Goal: Task Accomplishment & Management: Manage account settings

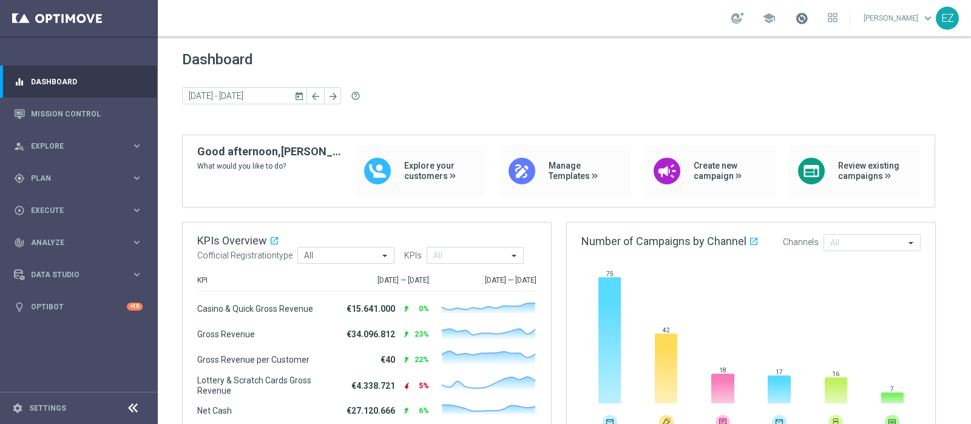
click at [809, 16] on span at bounding box center [801, 18] width 13 height 13
click at [809, 17] on span at bounding box center [801, 18] width 13 height 13
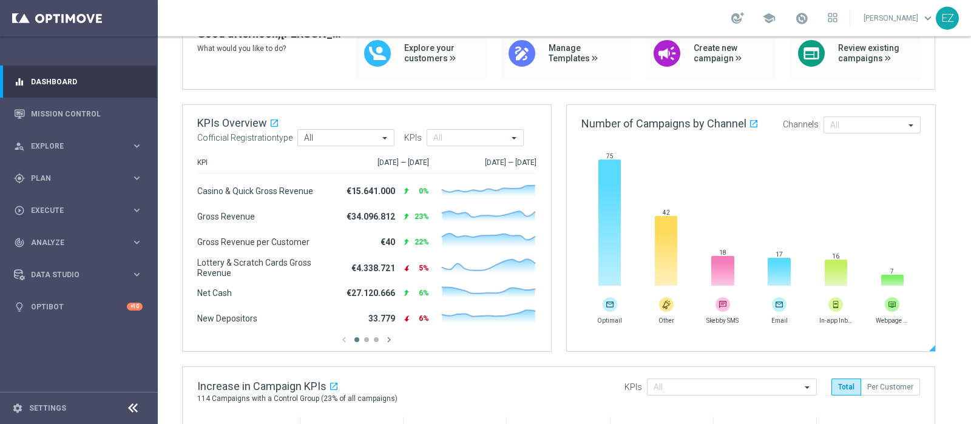
scroll to position [354, 0]
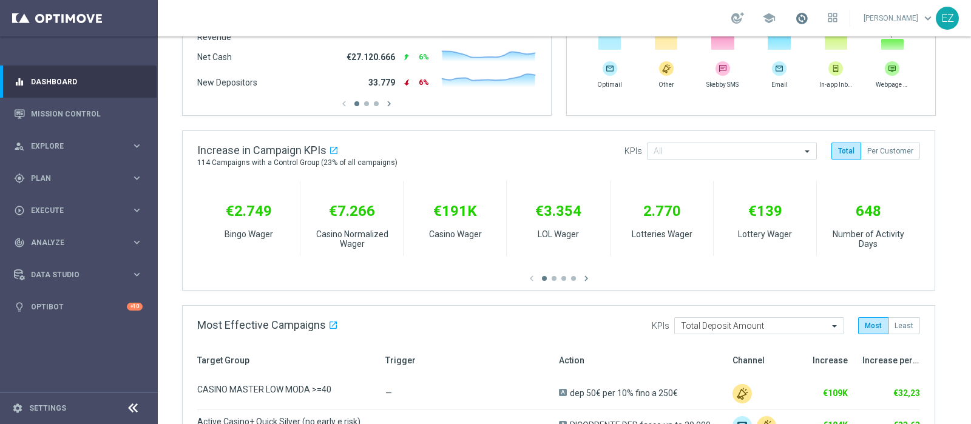
click at [809, 20] on span at bounding box center [801, 18] width 13 height 13
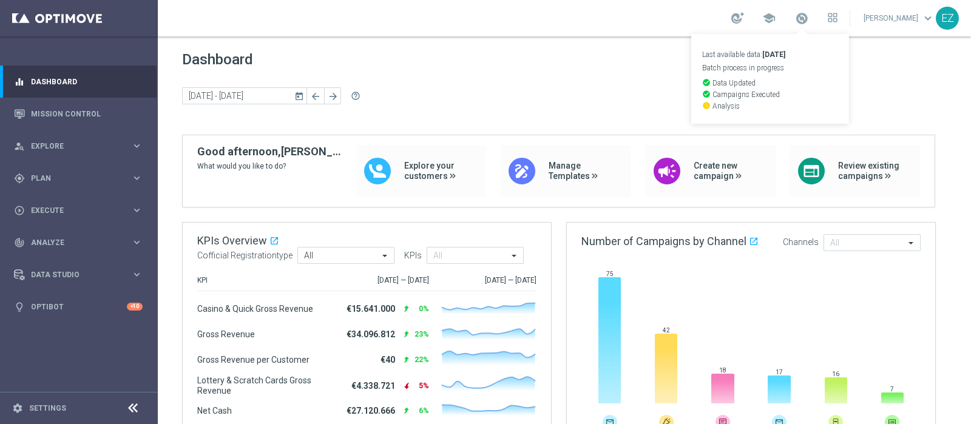
scroll to position [0, 0]
click at [56, 178] on span "Plan" at bounding box center [81, 178] width 100 height 7
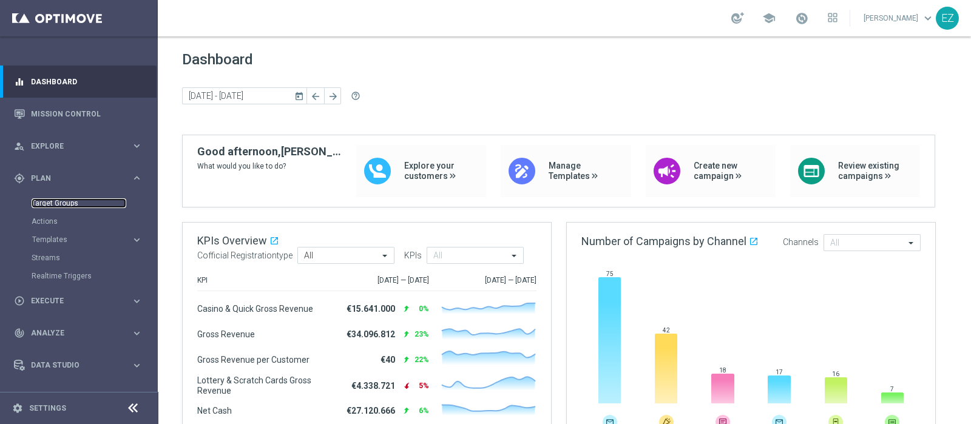
click at [62, 203] on link "Target Groups" at bounding box center [79, 204] width 95 height 10
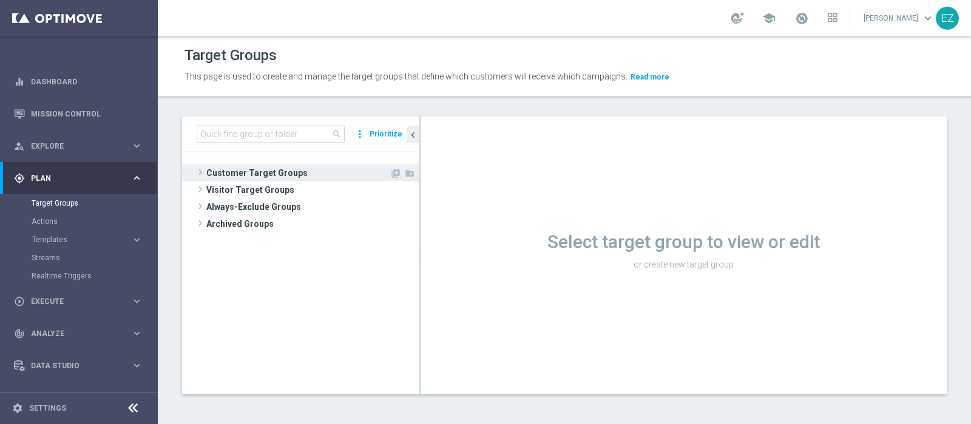
click at [294, 174] on span "Customer Target Groups" at bounding box center [297, 173] width 183 height 17
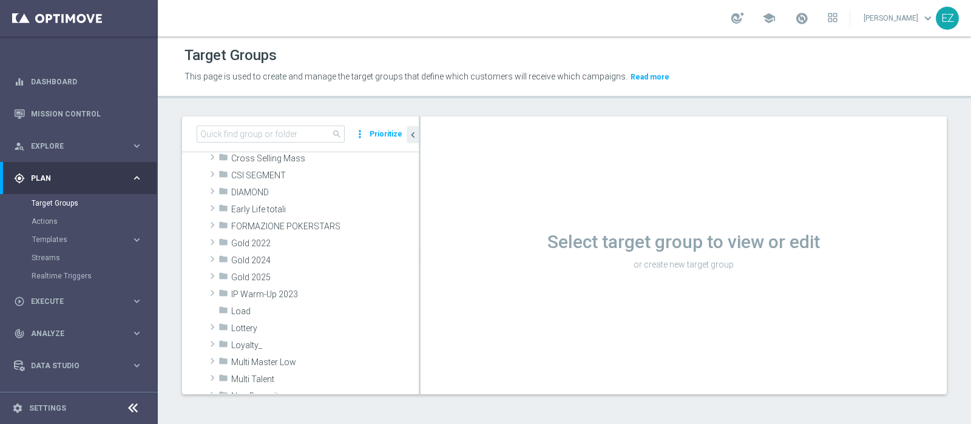
scroll to position [202, 0]
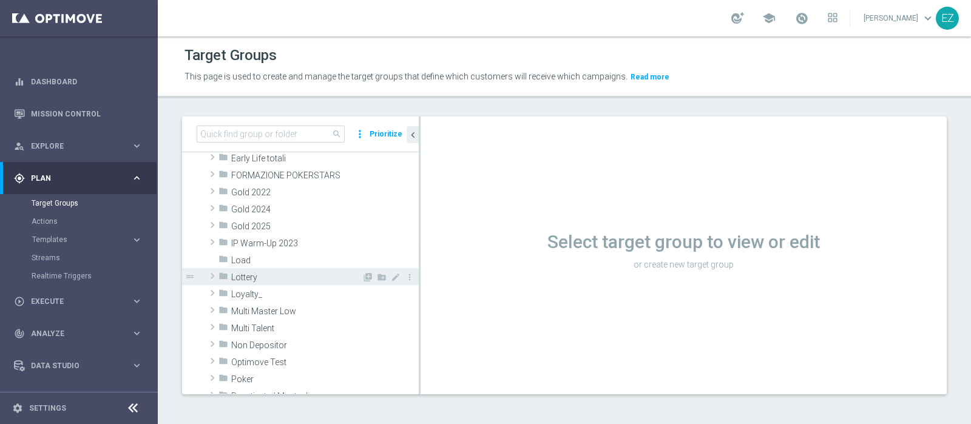
click at [248, 280] on span "Lottery" at bounding box center [296, 278] width 131 height 10
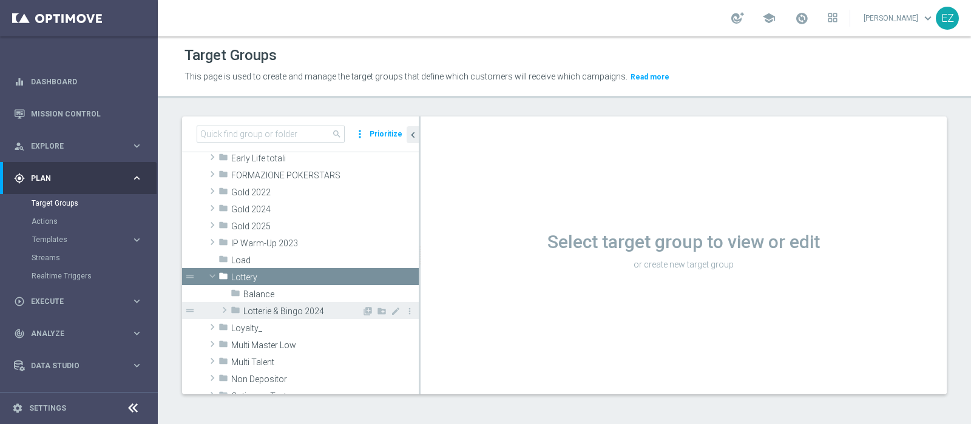
click at [255, 307] on span "Lotterie & Bingo 2024" at bounding box center [302, 312] width 118 height 10
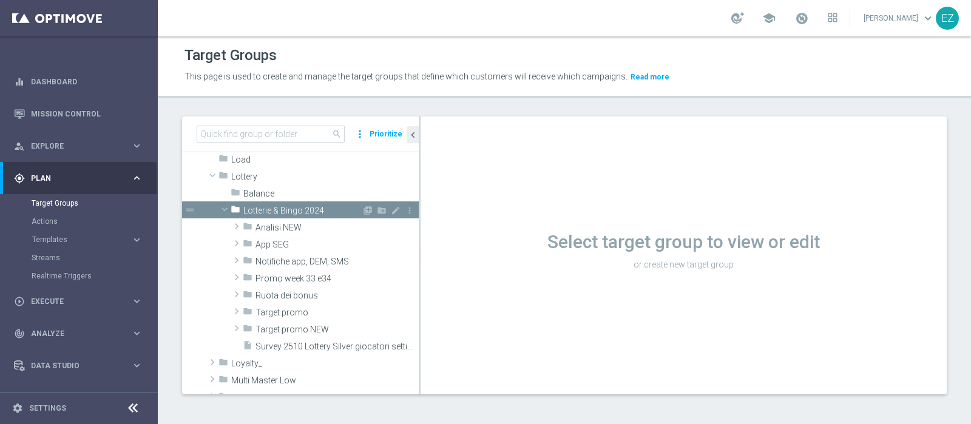
scroll to position [303, 0]
click at [282, 322] on div "folder Target promo NEW" at bounding box center [302, 329] width 119 height 17
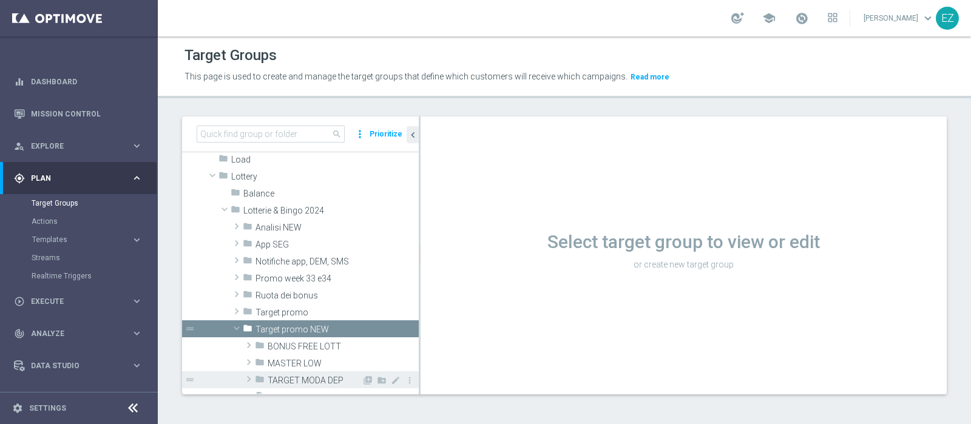
scroll to position [354, 0]
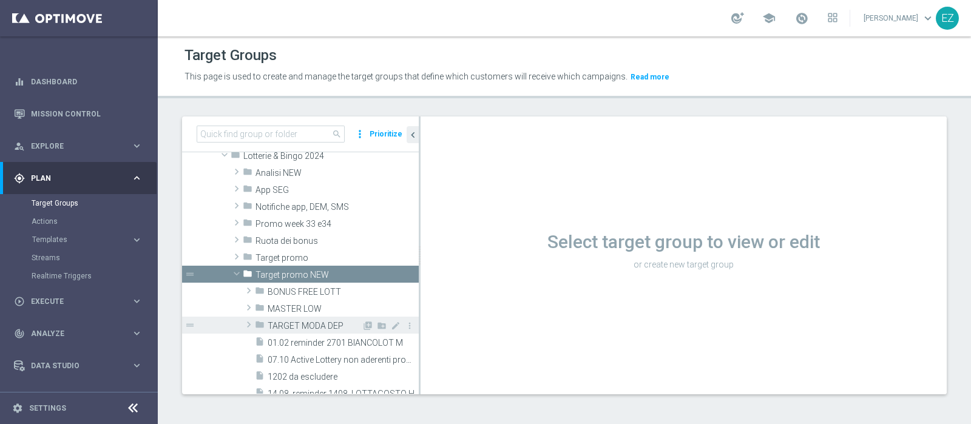
click at [330, 326] on span "TARGET MODA DEP" at bounding box center [315, 326] width 94 height 10
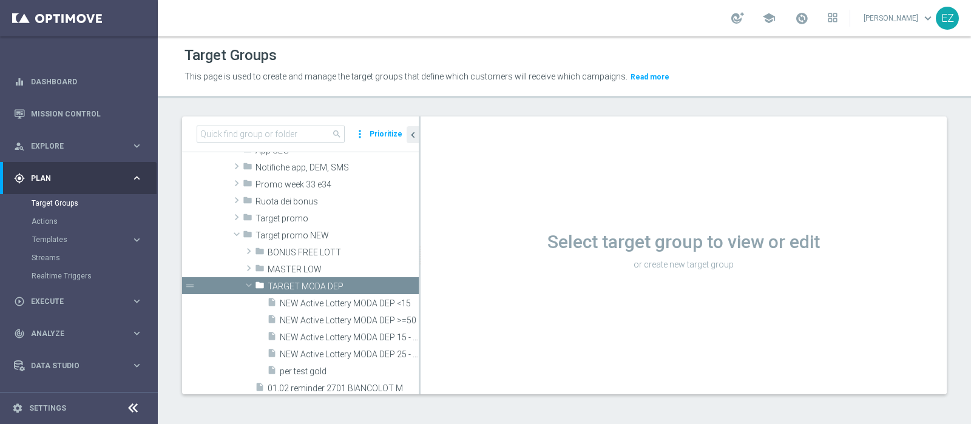
scroll to position [376, 0]
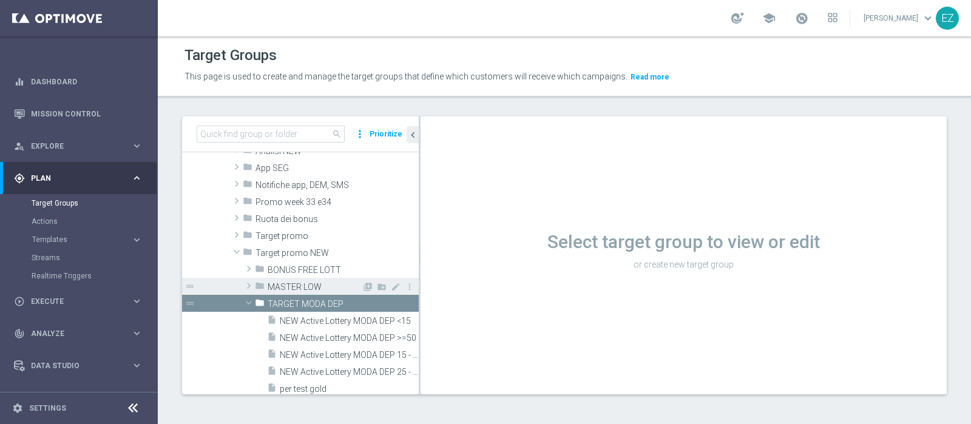
click at [326, 289] on span "MASTER LOW" at bounding box center [315, 287] width 94 height 10
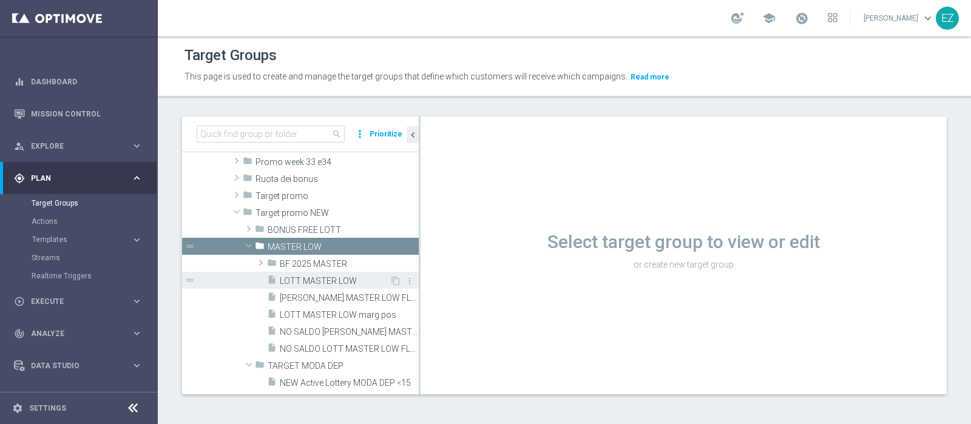
scroll to position [426, 0]
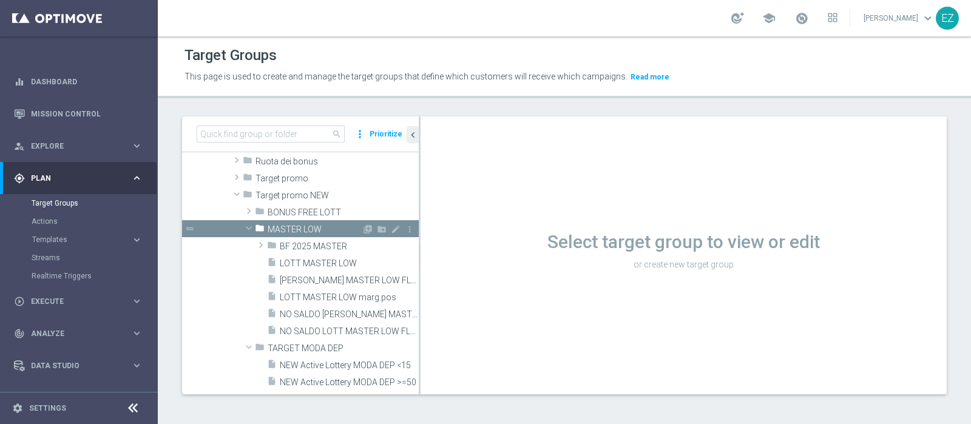
click at [301, 228] on span "MASTER LOW" at bounding box center [315, 230] width 94 height 10
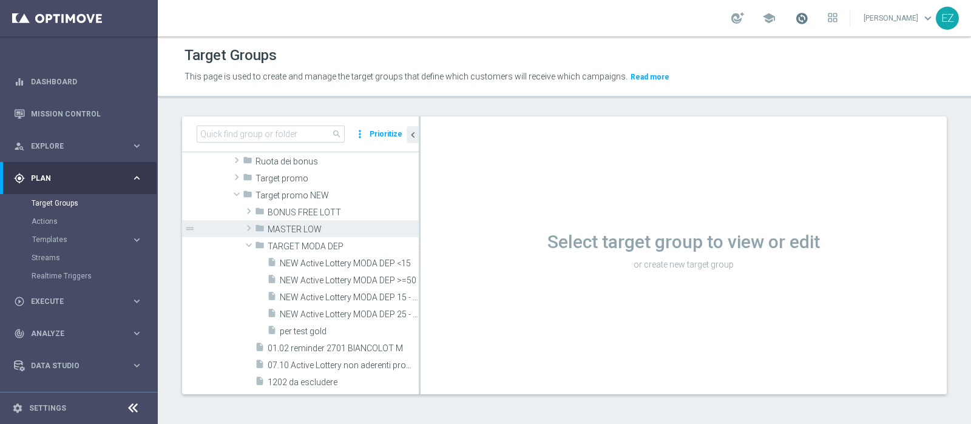
click at [809, 19] on span at bounding box center [801, 18] width 13 height 13
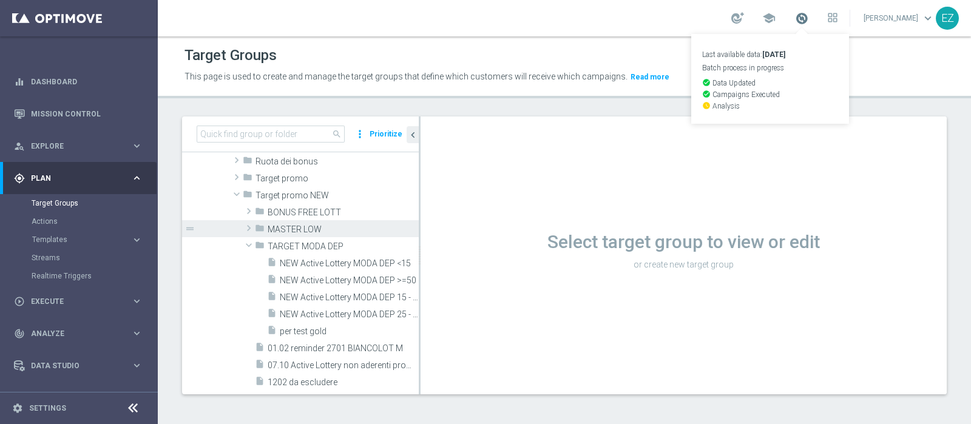
click at [809, 18] on span at bounding box center [801, 18] width 13 height 13
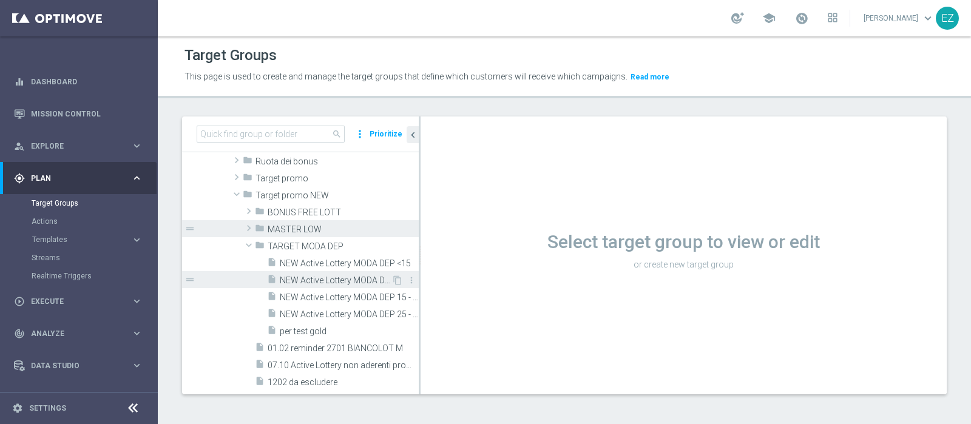
click at [325, 279] on span "NEW Active Lottery MODA DEP >=50" at bounding box center [336, 281] width 112 height 10
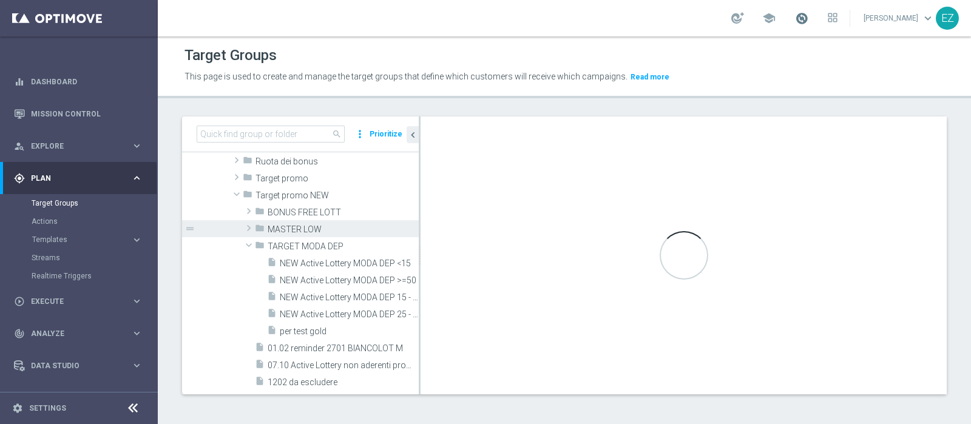
click at [809, 16] on span at bounding box center [801, 18] width 13 height 13
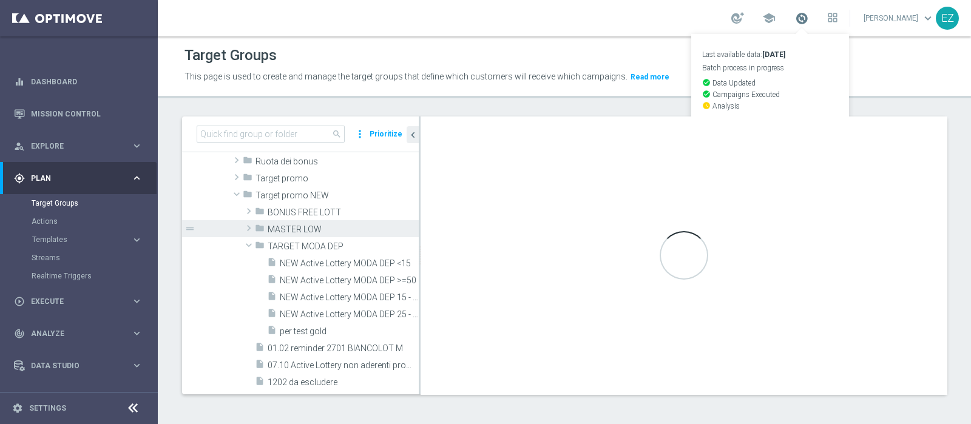
click at [809, 16] on span at bounding box center [801, 18] width 13 height 13
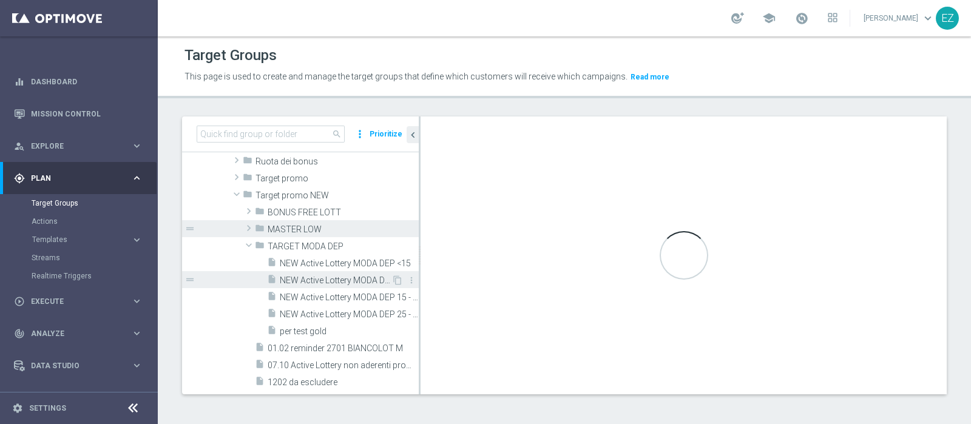
click at [325, 287] on div "insert_drive_file NEW Active Lottery MODA DEP >=50" at bounding box center [329, 279] width 124 height 17
click at [328, 279] on span "NEW Active Lottery MODA DEP >=50" at bounding box center [336, 281] width 112 height 10
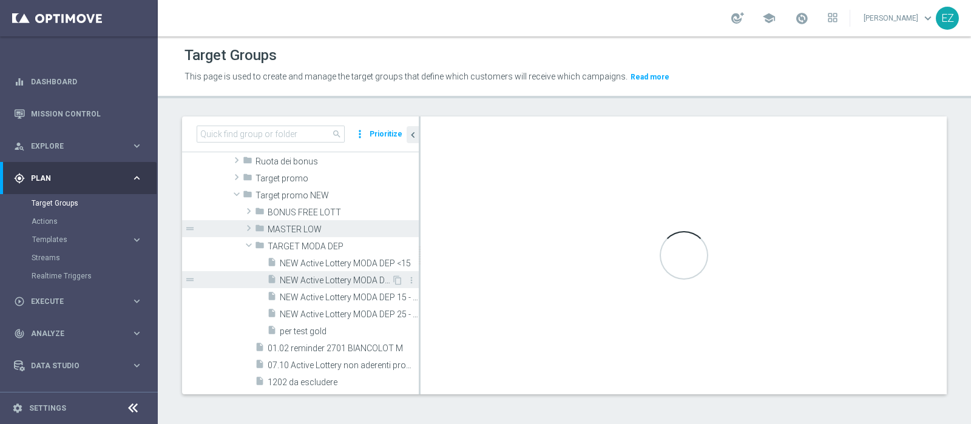
click at [328, 279] on span "NEW Active Lottery MODA DEP >=50" at bounding box center [336, 281] width 112 height 10
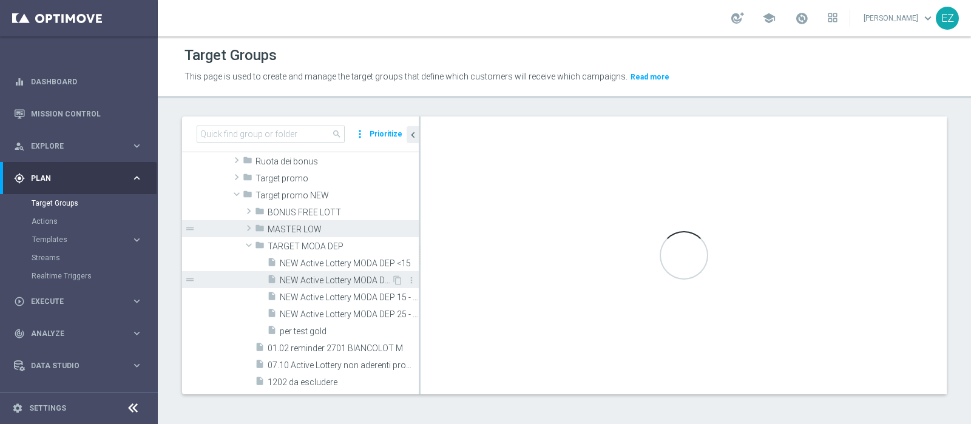
click at [328, 279] on span "NEW Active Lottery MODA DEP >=50" at bounding box center [336, 281] width 112 height 10
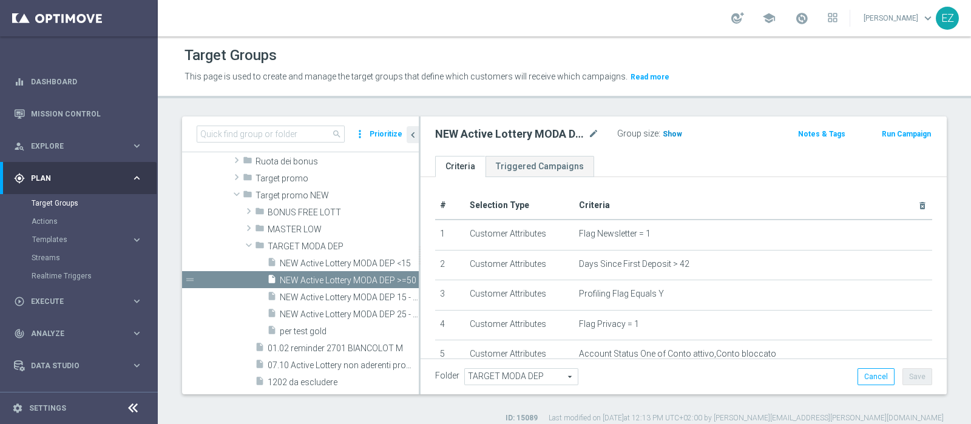
click at [676, 132] on span "Show" at bounding box center [672, 134] width 19 height 8
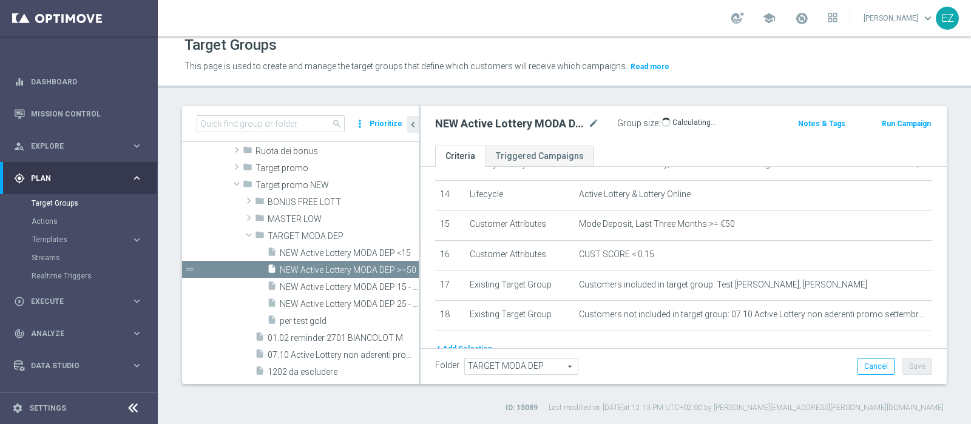
scroll to position [467, 0]
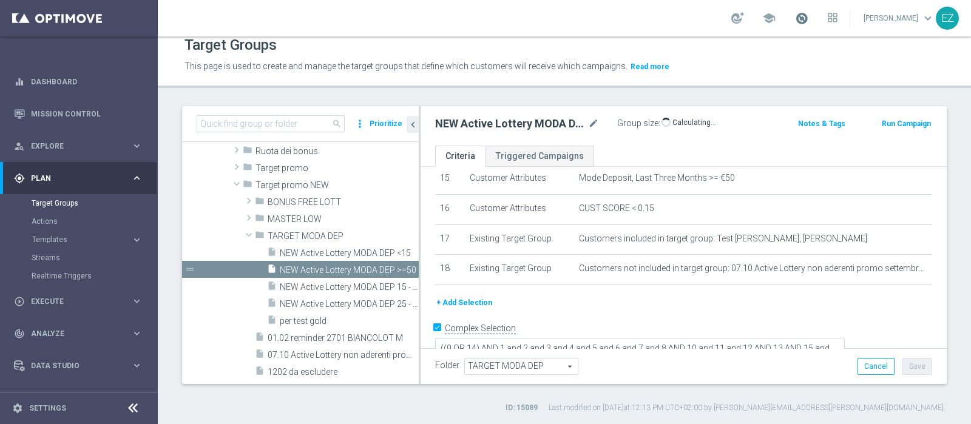
click at [809, 19] on span at bounding box center [801, 18] width 13 height 13
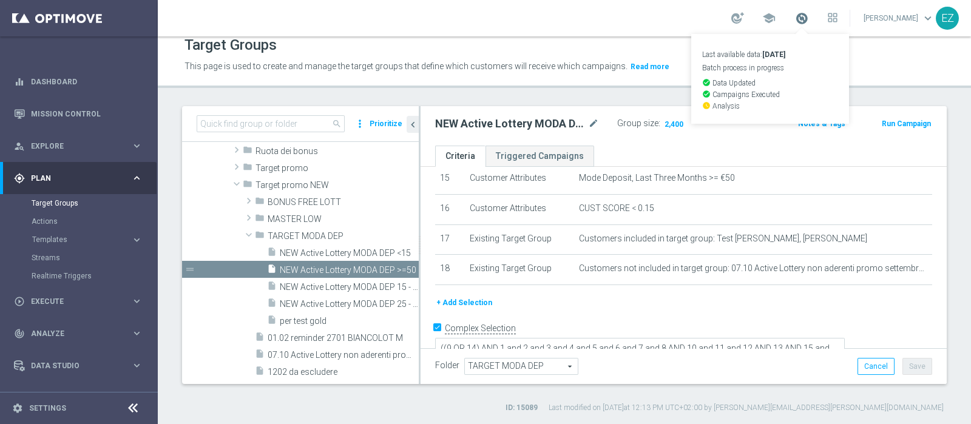
click at [809, 19] on span at bounding box center [801, 18] width 13 height 13
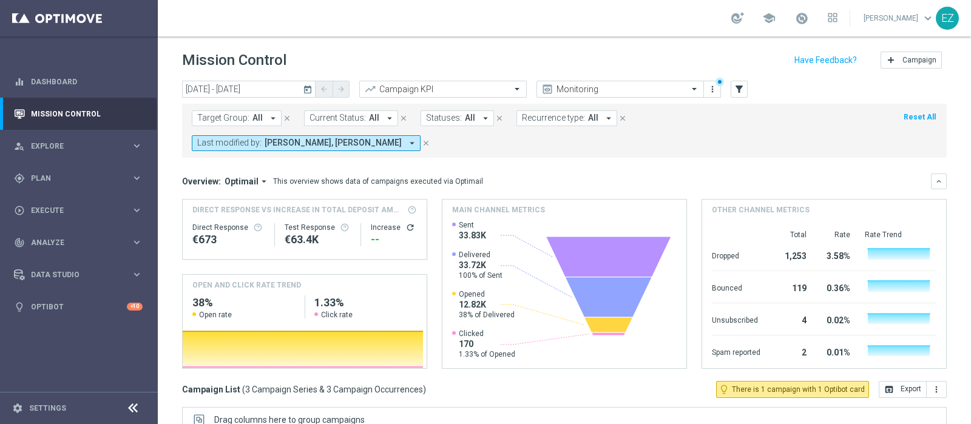
click at [810, 22] on link at bounding box center [802, 18] width 16 height 19
click at [810, 19] on link "Last available data: [DATE] Batch process in progress check_circle Data Updated…" at bounding box center [802, 18] width 16 height 19
